Goal: Transaction & Acquisition: Purchase product/service

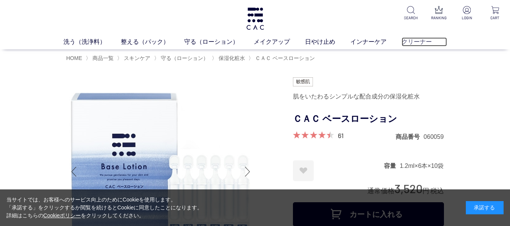
click at [421, 39] on link "クリーナー" at bounding box center [424, 41] width 45 height 9
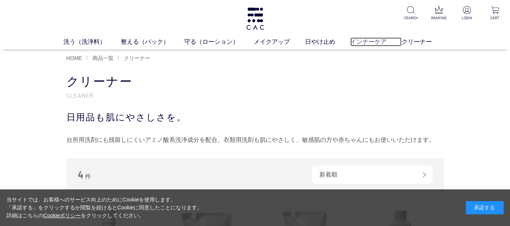
click at [372, 39] on link "インナーケア" at bounding box center [375, 41] width 51 height 9
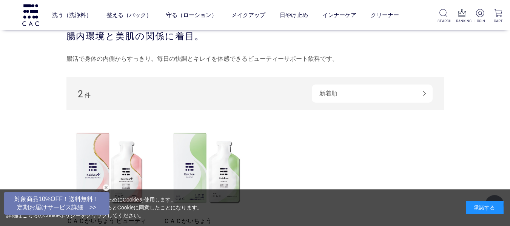
scroll to position [76, 0]
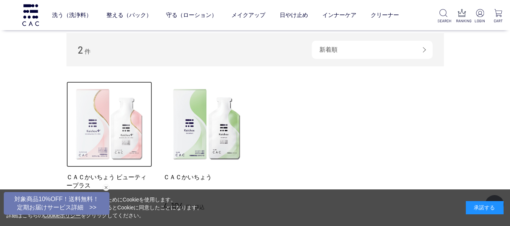
click at [120, 134] on img at bounding box center [109, 125] width 86 height 86
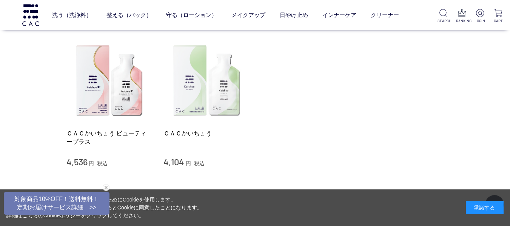
scroll to position [113, 0]
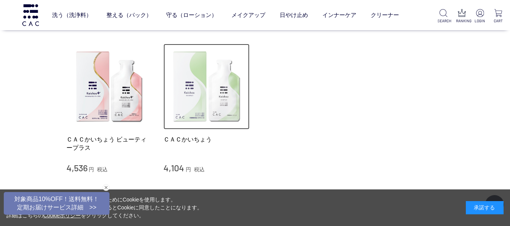
click at [223, 97] on img at bounding box center [206, 87] width 86 height 86
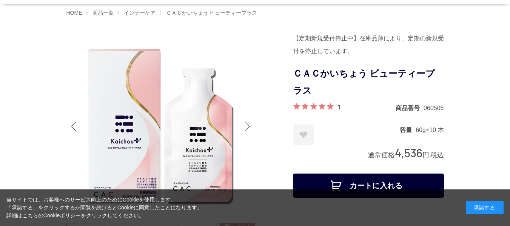
scroll to position [38, 0]
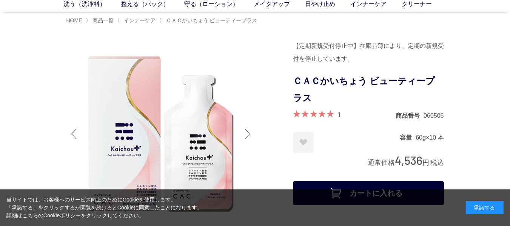
click at [248, 132] on div "Next slide" at bounding box center [247, 134] width 15 height 30
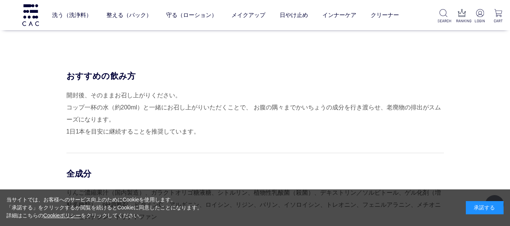
scroll to position [2114, 0]
